Goal: Information Seeking & Learning: Learn about a topic

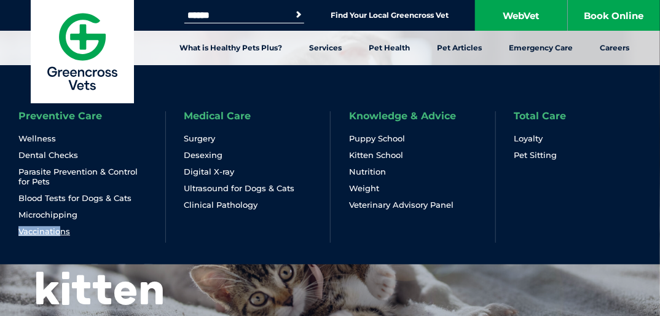
click at [61, 229] on ul "Wellness Dental Checks Parasite Prevention & Control for Pets Blood Tests for D…" at bounding box center [82, 184] width 128 height 103
click at [61, 229] on link "Vaccinations" at bounding box center [44, 231] width 52 height 10
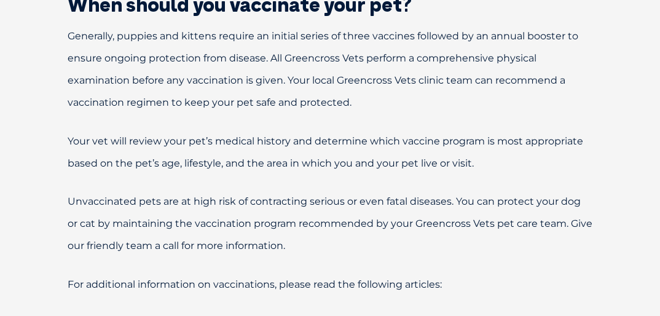
scroll to position [922, 0]
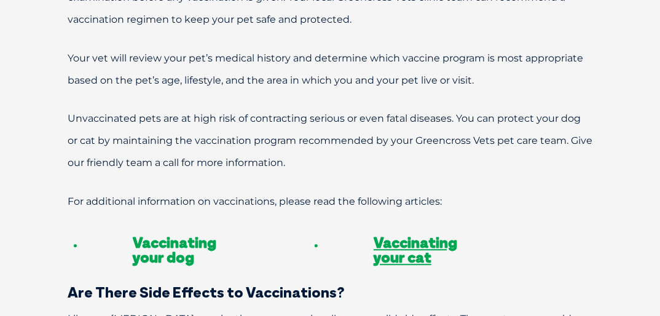
click at [170, 233] on link "Vaccinating your dog" at bounding box center [175, 249] width 84 height 33
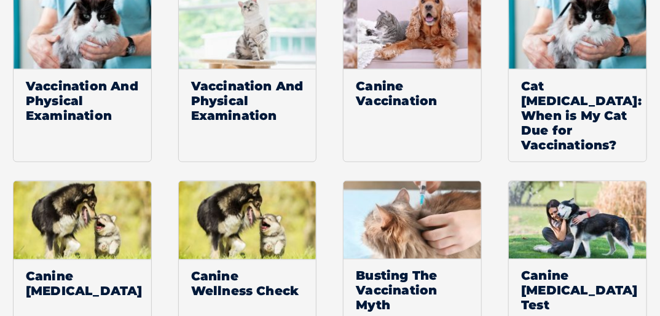
scroll to position [2280, 0]
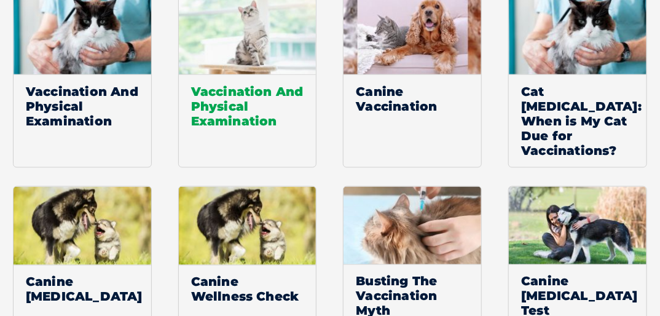
click at [256, 97] on span "Vaccination And Physical Examination" at bounding box center [248, 105] width 138 height 63
